Goal: Navigation & Orientation: Find specific page/section

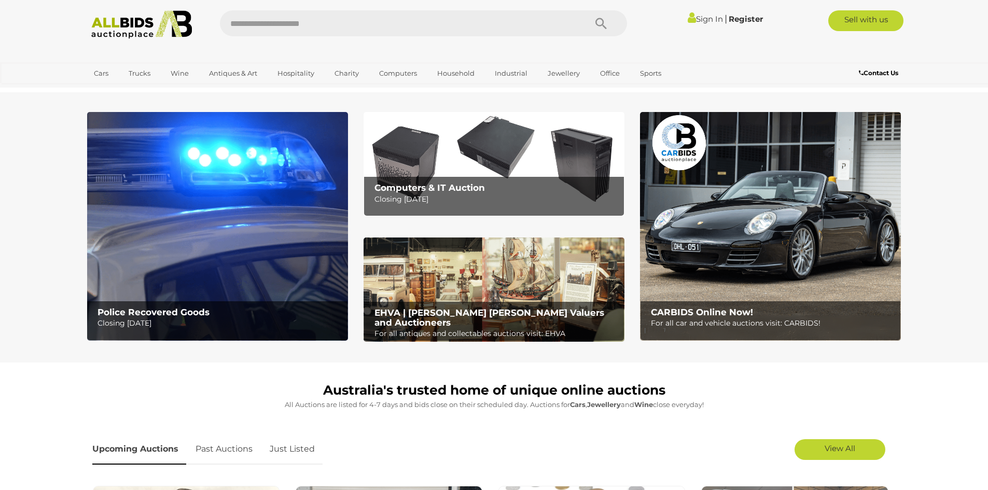
click at [279, 289] on img at bounding box center [217, 226] width 261 height 229
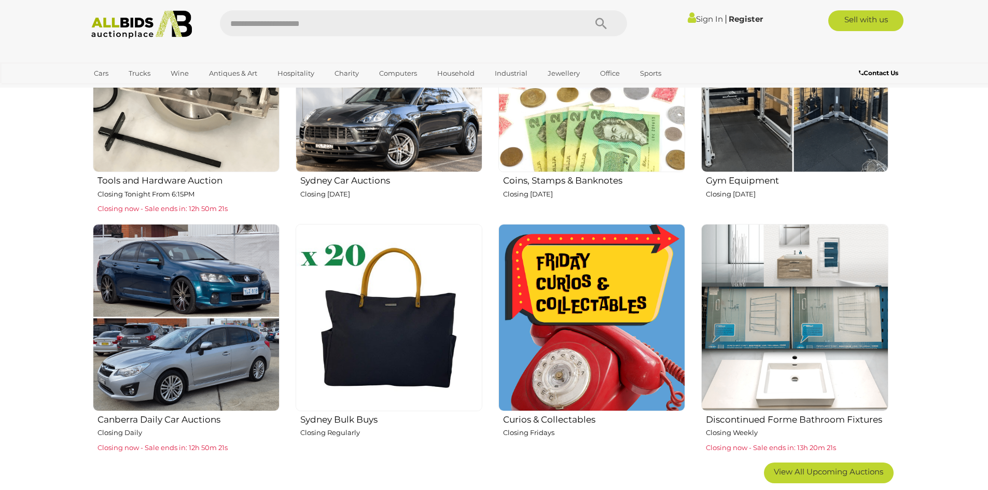
scroll to position [519, 0]
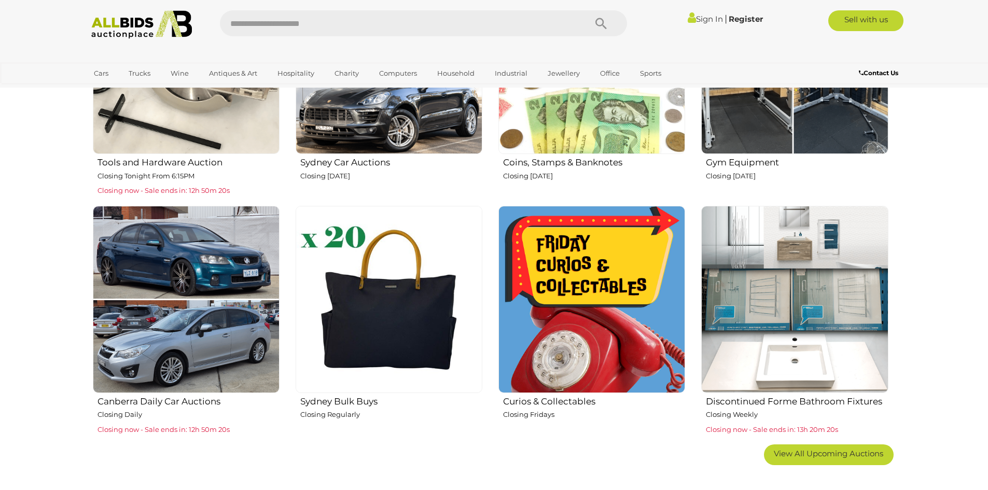
click at [207, 297] on img at bounding box center [186, 299] width 187 height 187
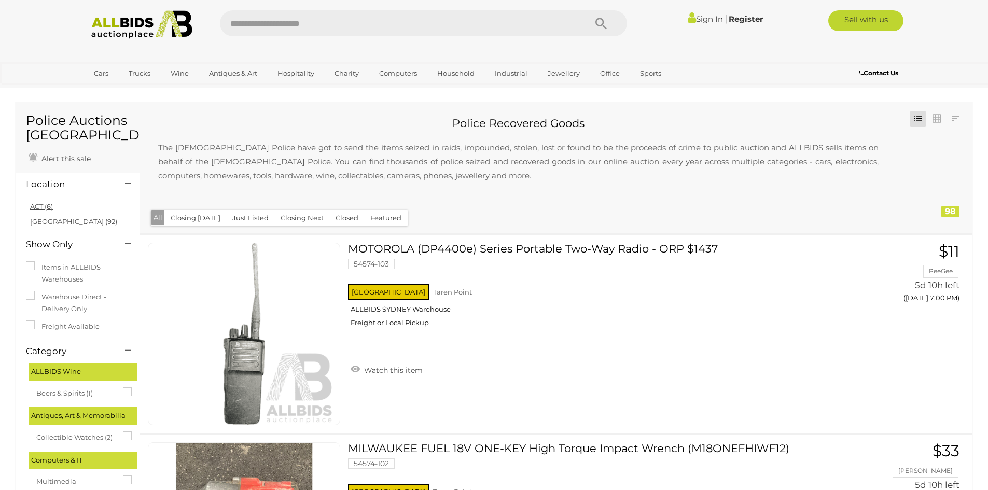
click at [45, 204] on link "ACT (6)" at bounding box center [41, 206] width 23 height 8
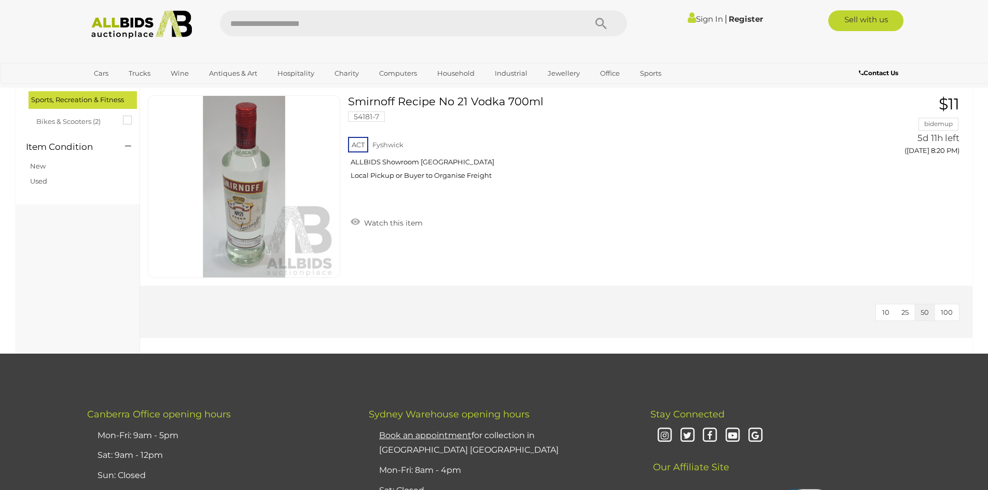
scroll to position [1193, 0]
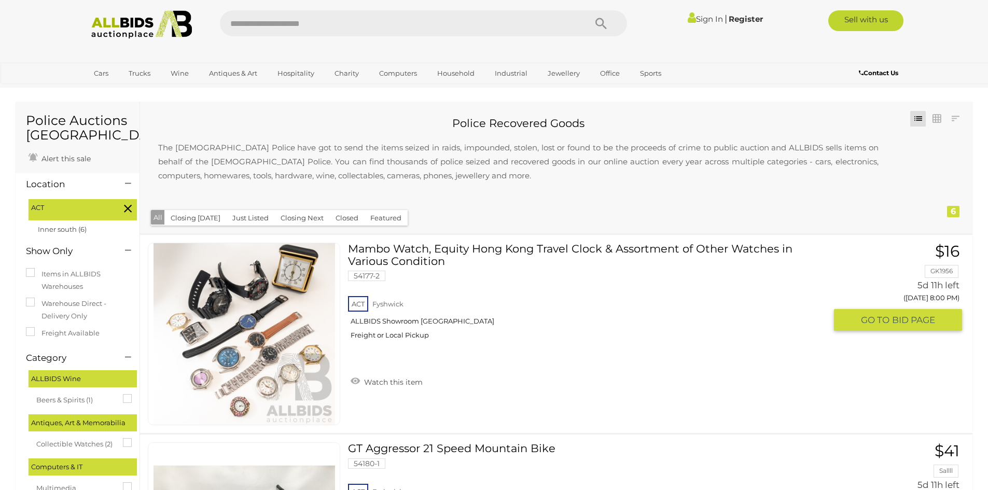
drag, startPoint x: 233, startPoint y: 332, endPoint x: 230, endPoint y: 320, distance: 13.3
